Goal: Task Accomplishment & Management: Use online tool/utility

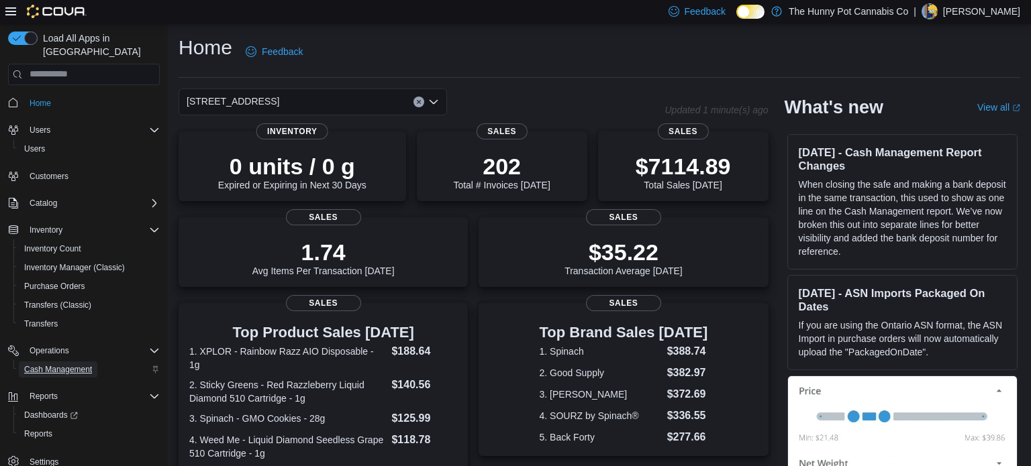
click at [77, 364] on span "Cash Management" at bounding box center [58, 369] width 68 height 11
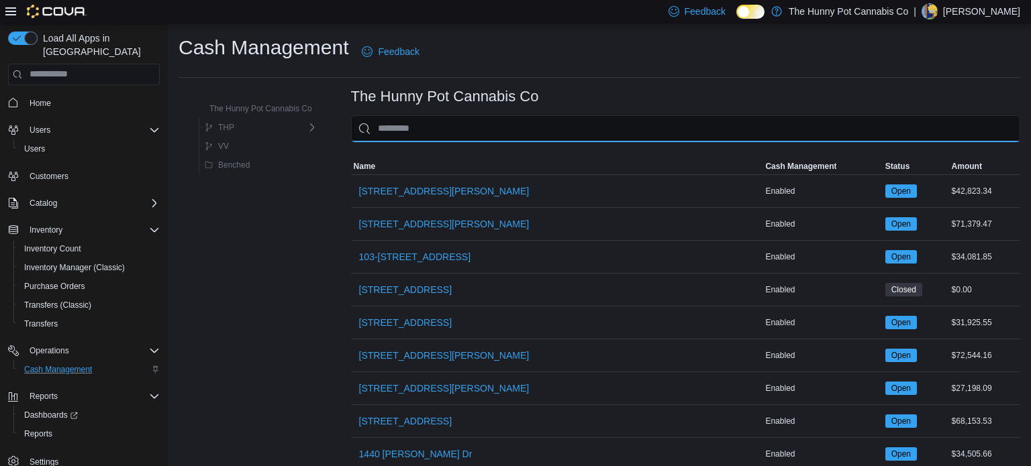
click at [411, 134] on input "This is a search bar. As you type, the results lower in the page will automatic…" at bounding box center [685, 128] width 669 height 27
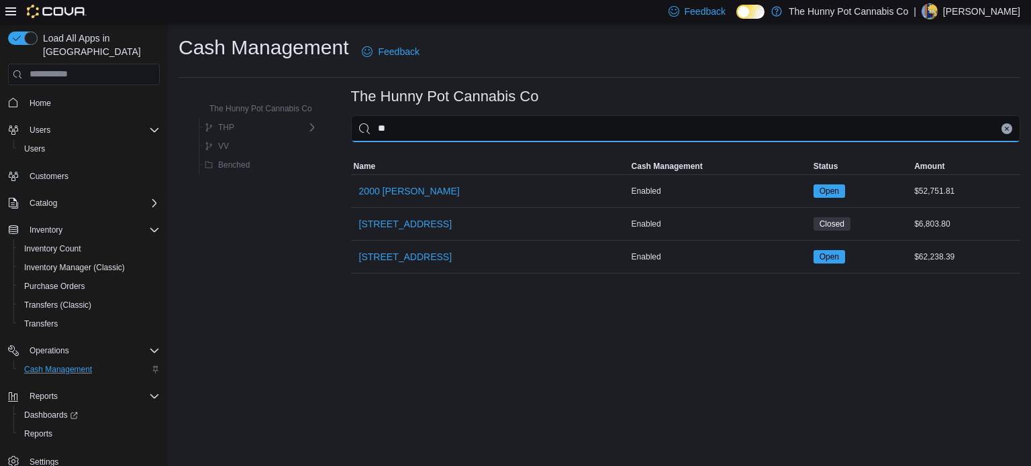
type input "***"
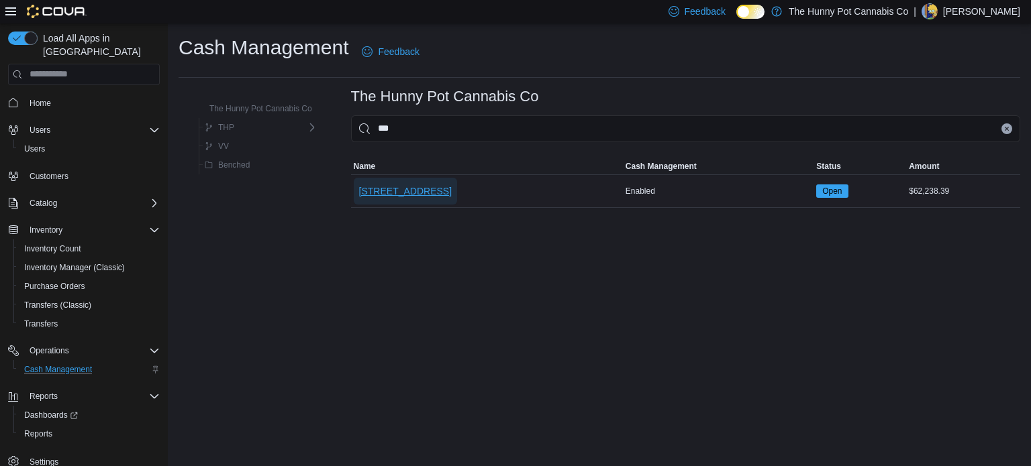
click at [399, 190] on span "206 Bank Street" at bounding box center [405, 191] width 93 height 13
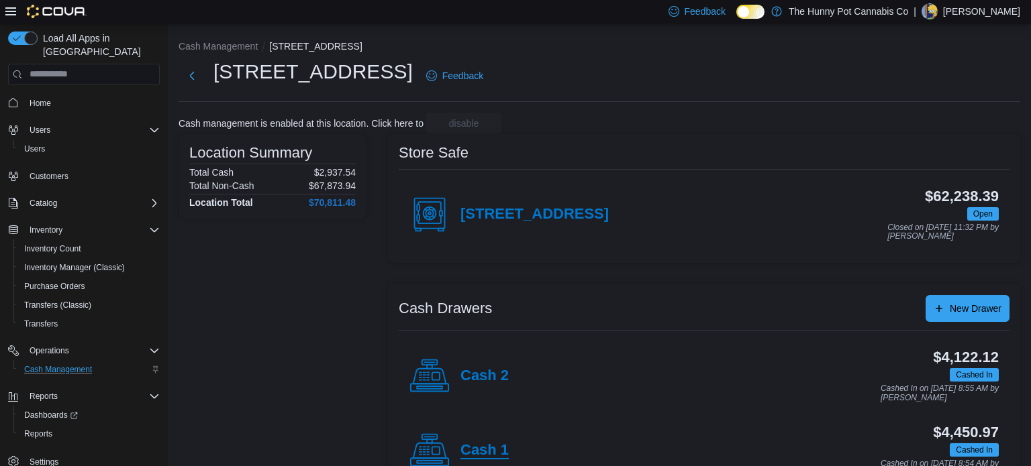
click at [496, 444] on h4 "Cash 1" at bounding box center [484, 450] width 48 height 17
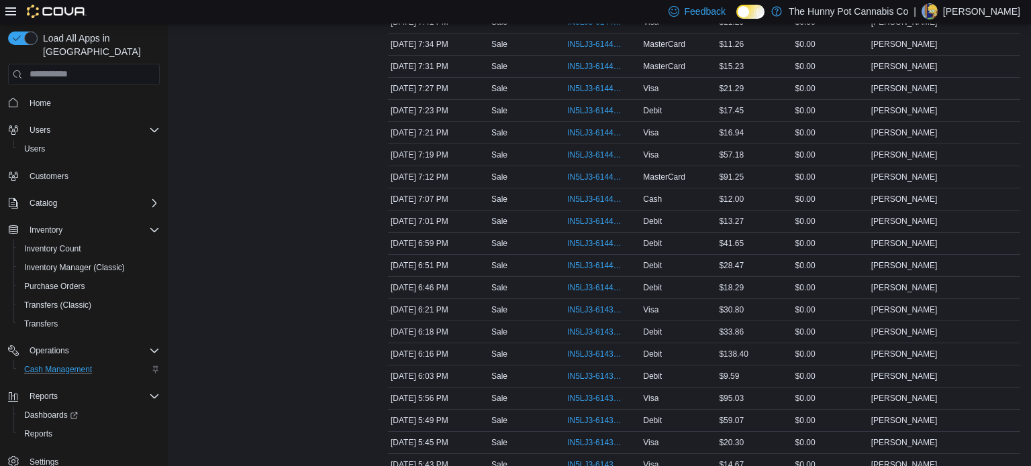
scroll to position [537, 0]
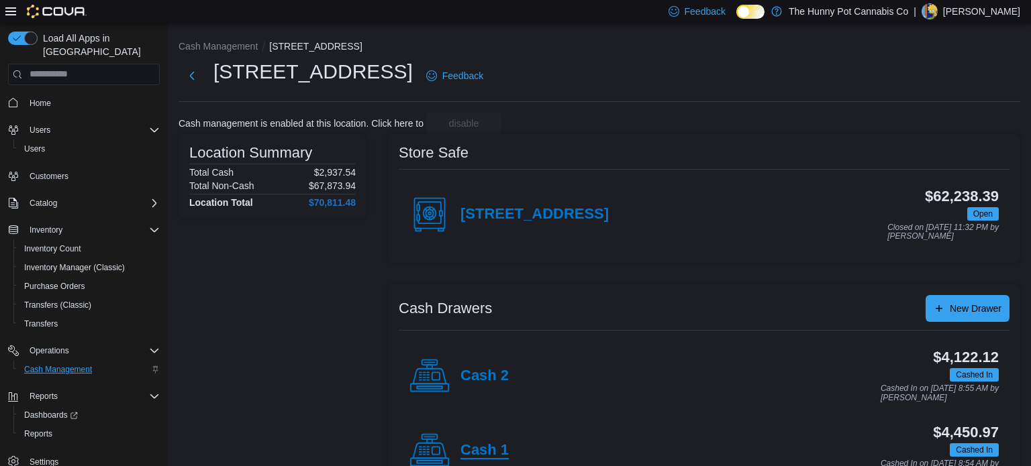
click at [503, 451] on h4 "Cash 1" at bounding box center [484, 450] width 48 height 17
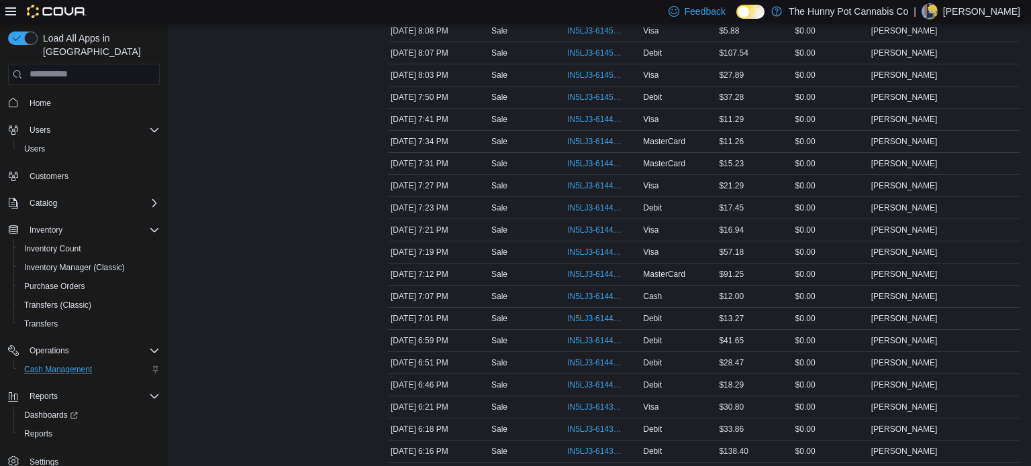
scroll to position [430, 0]
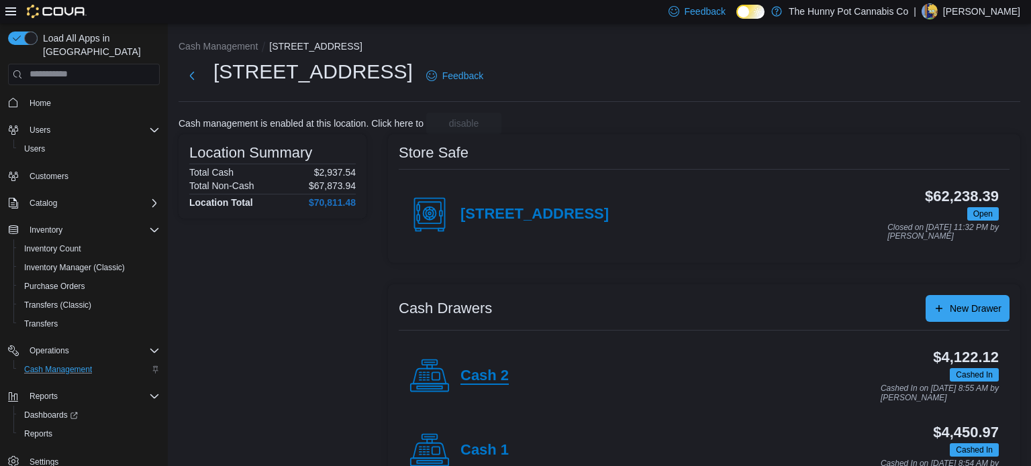
click at [498, 370] on h4 "Cash 2" at bounding box center [484, 376] width 48 height 17
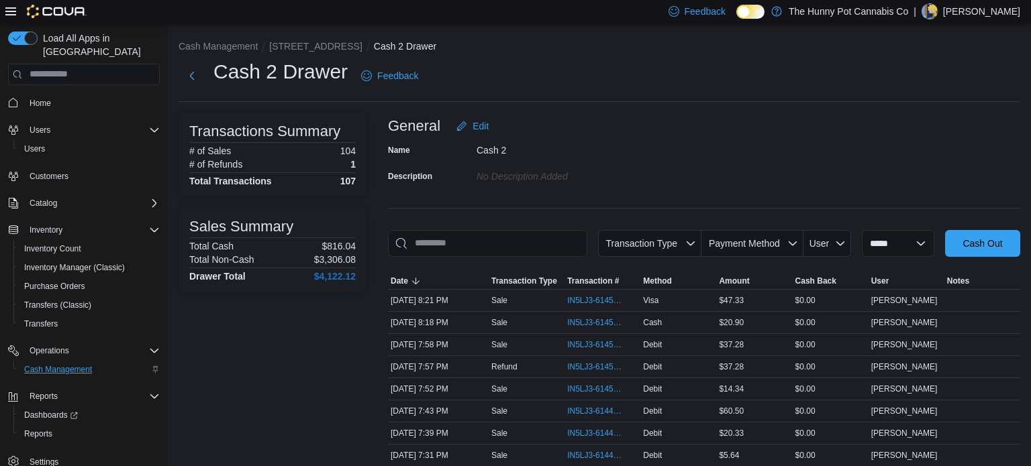
click at [893, 148] on div "Name Cash 2 Description No Description added" at bounding box center [704, 163] width 632 height 47
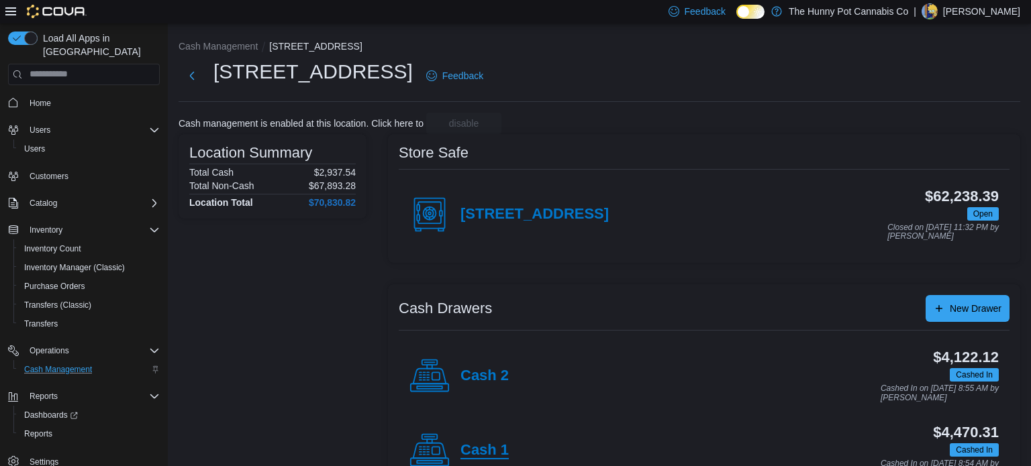
click at [480, 445] on h4 "Cash 1" at bounding box center [484, 450] width 48 height 17
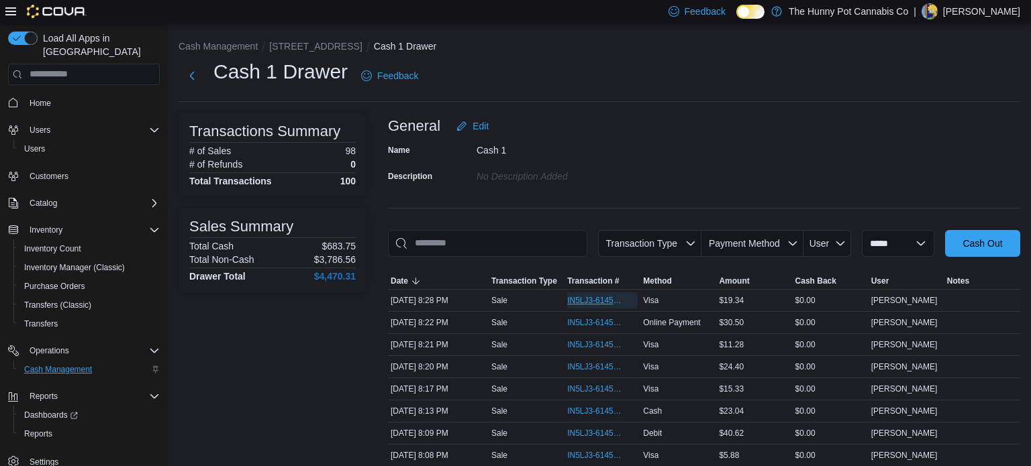
click at [602, 293] on span "IN5LJ3-6145442" at bounding box center [602, 301] width 70 height 16
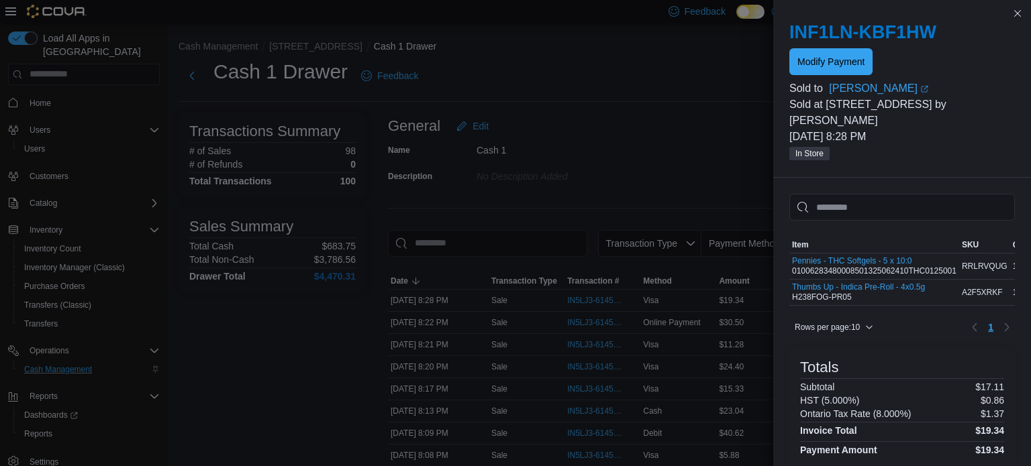
click at [822, 76] on div at bounding box center [902, 77] width 226 height 5
click at [811, 53] on span "Modify Payment" at bounding box center [830, 61] width 67 height 27
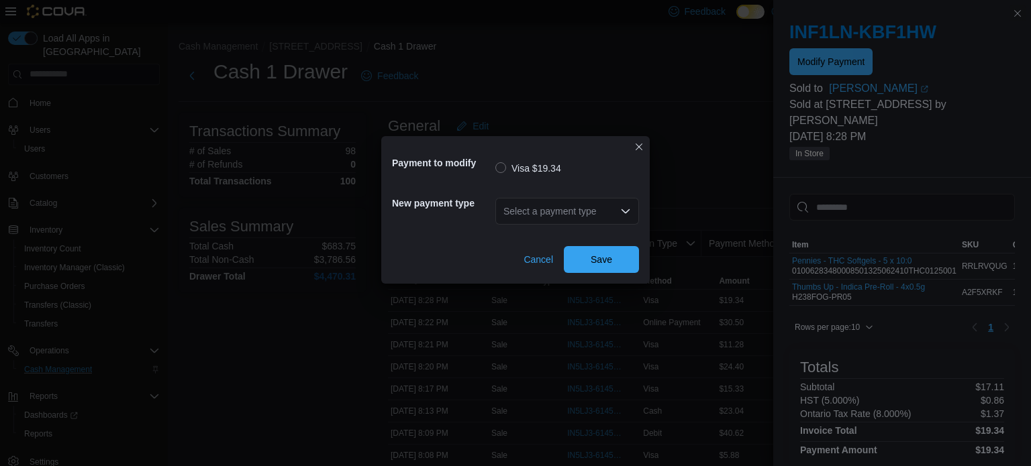
click at [571, 209] on div "Select a payment type" at bounding box center [567, 211] width 144 height 27
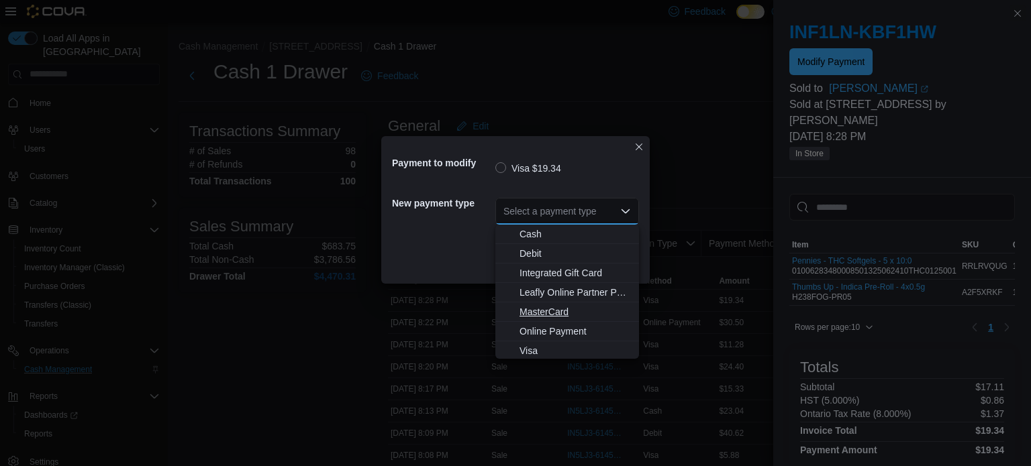
click at [550, 315] on span "MasterCard" at bounding box center [575, 311] width 111 height 13
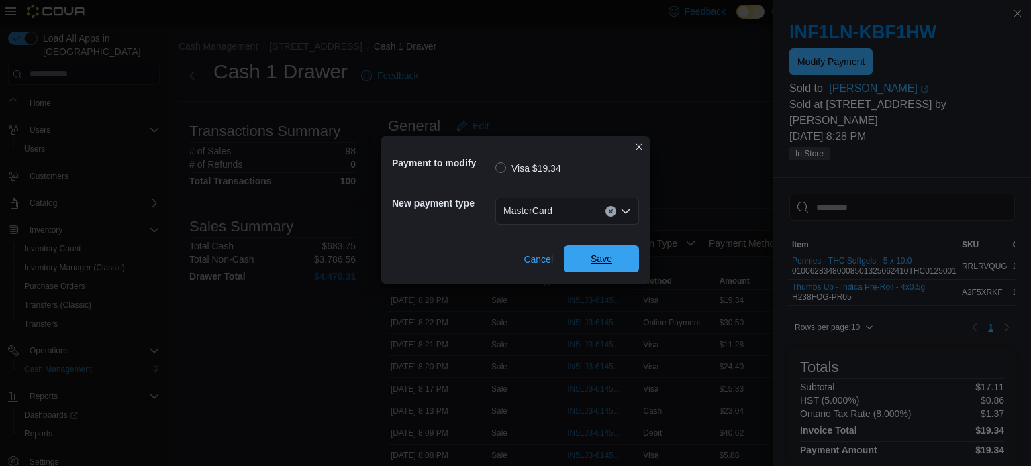
click at [609, 255] on span "Save" at bounding box center [601, 258] width 21 height 13
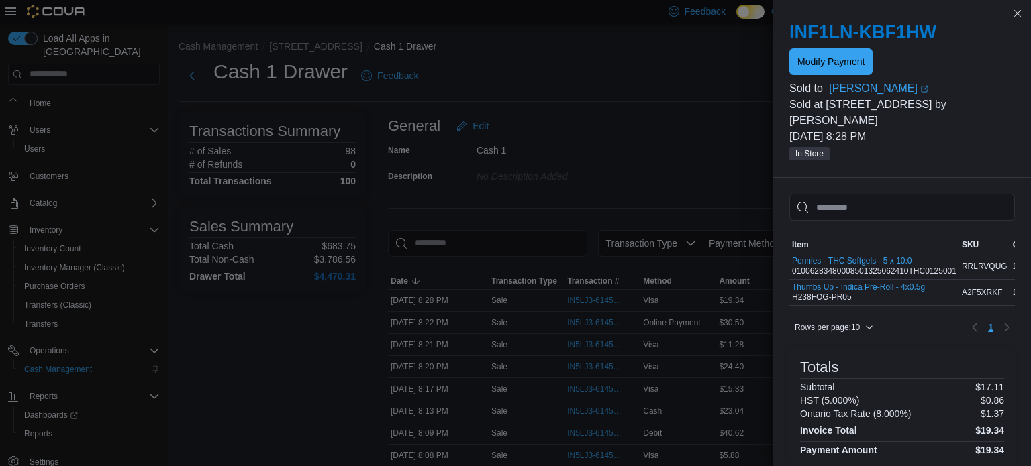
click at [789, 48] on button "Modify Payment" at bounding box center [830, 61] width 83 height 27
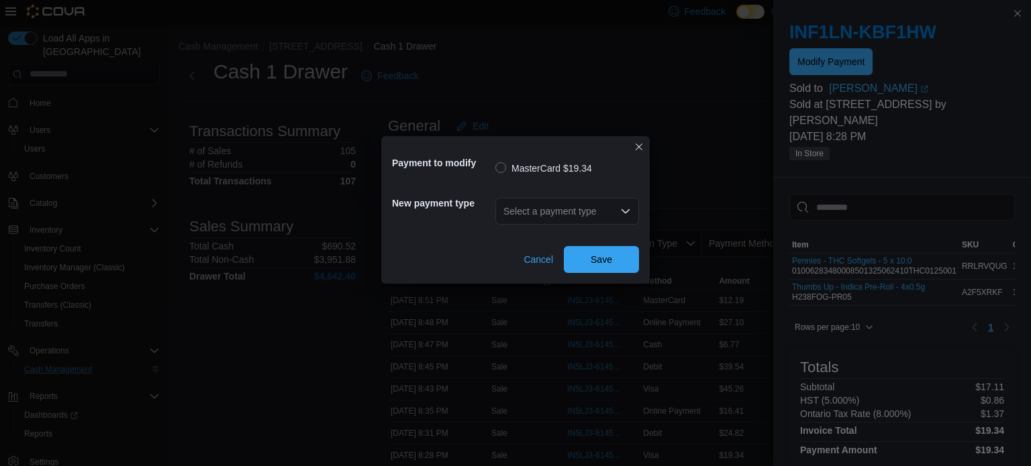
click at [670, 102] on div "Payment to modify MasterCard $19.34 New payment type Select a payment type Canc…" at bounding box center [515, 233] width 1031 height 466
click at [636, 150] on button "Closes this modal window" at bounding box center [639, 146] width 16 height 16
